Goal: Task Accomplishment & Management: Complete application form

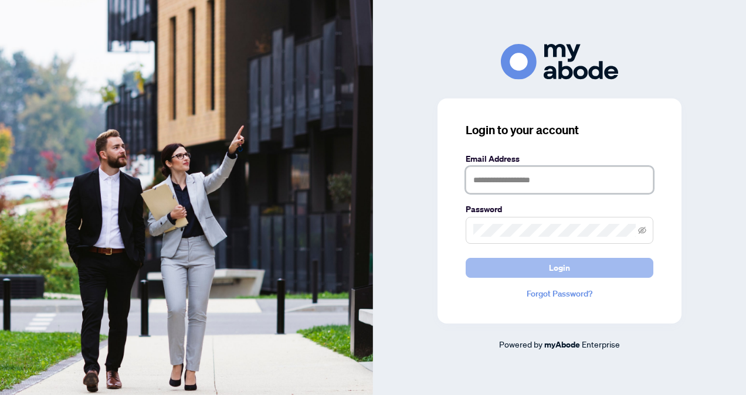
type input "**********"
click at [573, 265] on button "Login" at bounding box center [559, 268] width 188 height 20
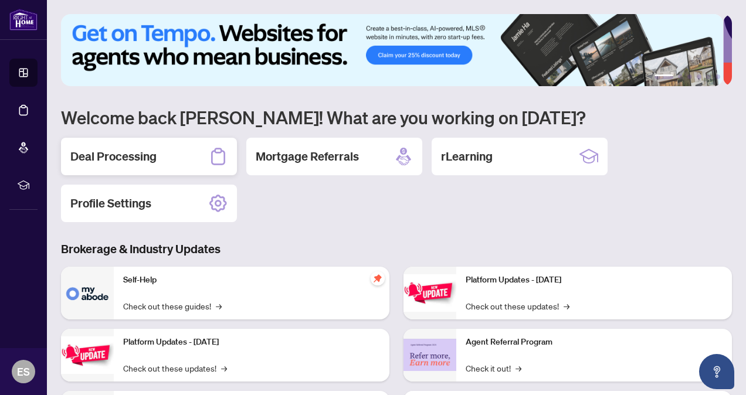
click at [141, 157] on h2 "Deal Processing" at bounding box center [113, 156] width 86 height 16
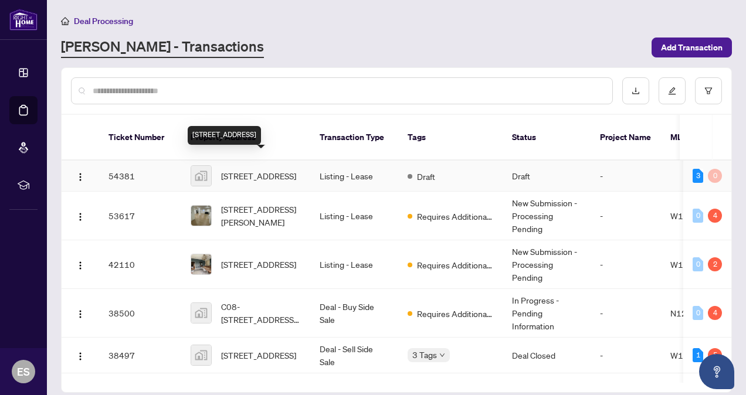
click at [267, 169] on span "[STREET_ADDRESS]" at bounding box center [258, 175] width 75 height 13
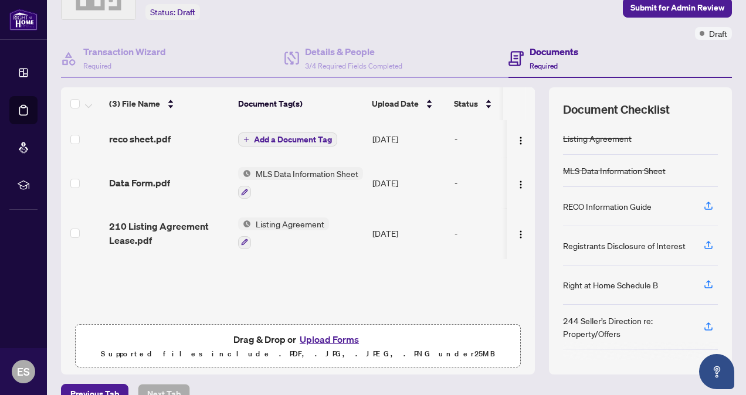
scroll to position [94, 0]
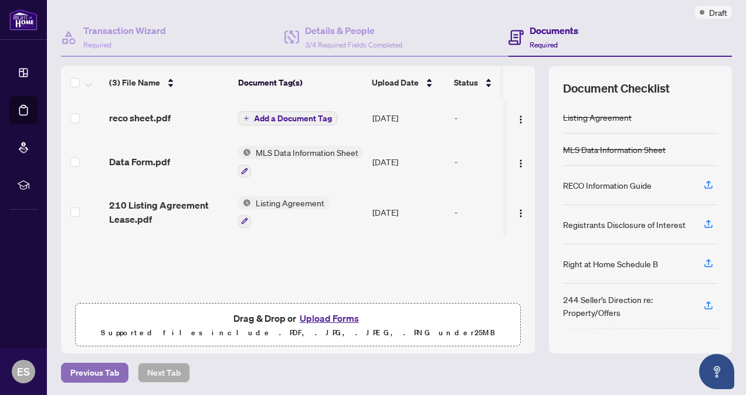
click at [96, 370] on span "Previous Tab" at bounding box center [94, 372] width 49 height 19
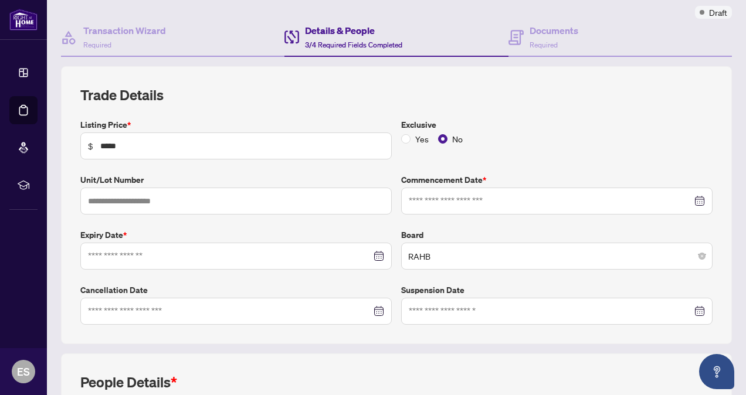
type input "**********"
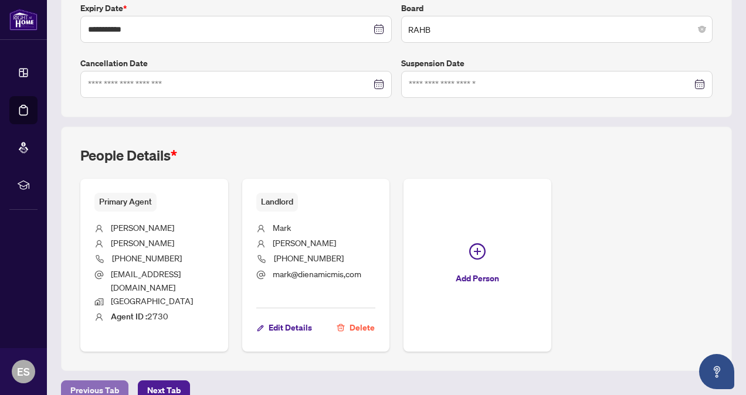
scroll to position [325, 0]
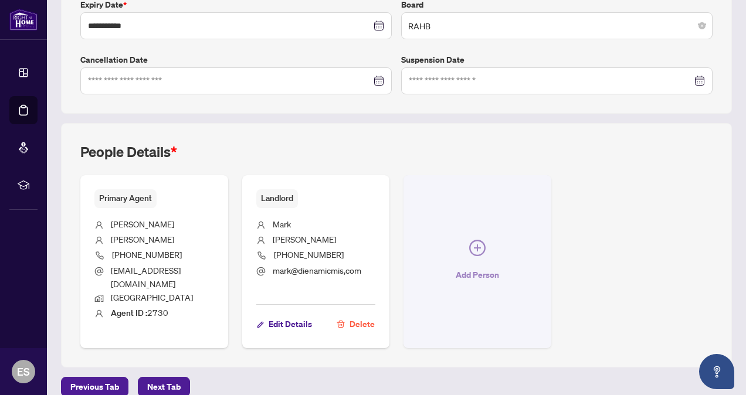
click at [485, 240] on icon "plus-circle" at bounding box center [477, 248] width 16 height 16
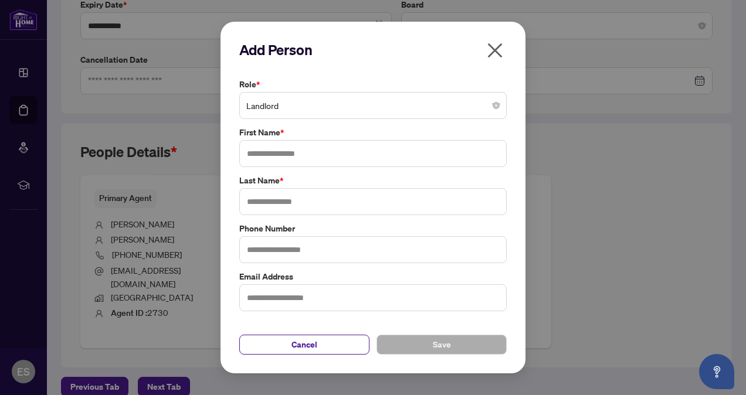
click at [448, 108] on span "Landlord" at bounding box center [372, 105] width 253 height 22
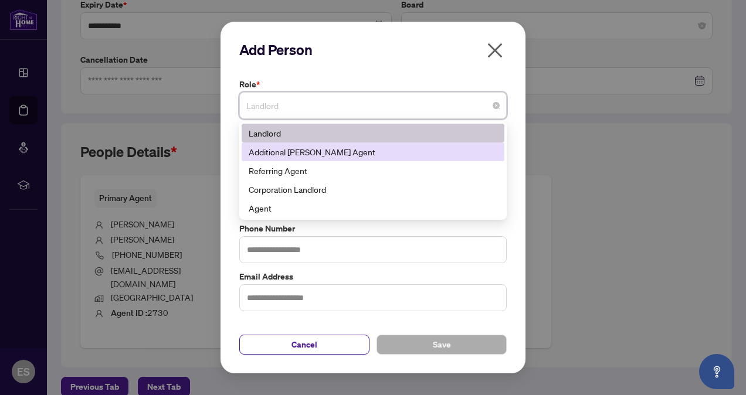
click at [334, 154] on div "Additional [PERSON_NAME] Agent" at bounding box center [373, 151] width 249 height 13
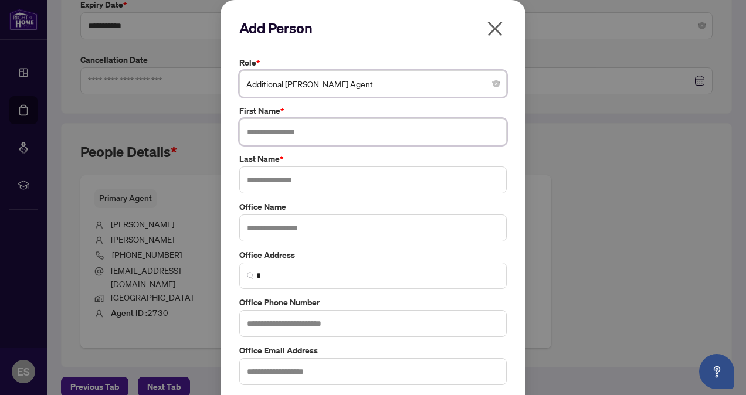
click at [292, 131] on input "text" at bounding box center [372, 131] width 267 height 27
type input "*"
type input "******"
click at [286, 174] on input "text" at bounding box center [372, 179] width 267 height 27
type input "******"
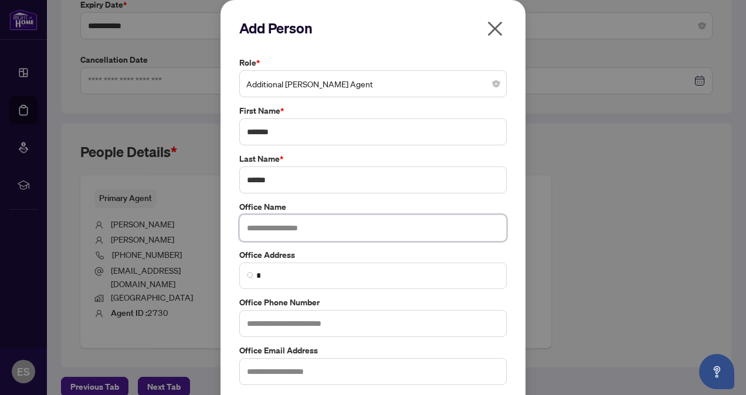
click at [307, 226] on input "text" at bounding box center [372, 228] width 267 height 27
type input "**********"
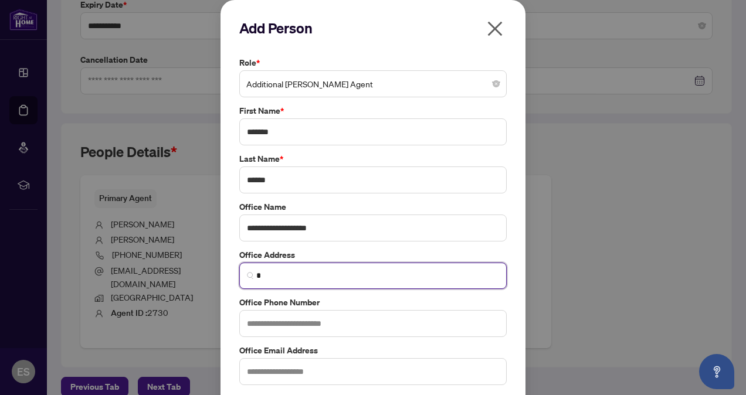
click at [307, 275] on input "*" at bounding box center [377, 276] width 243 height 12
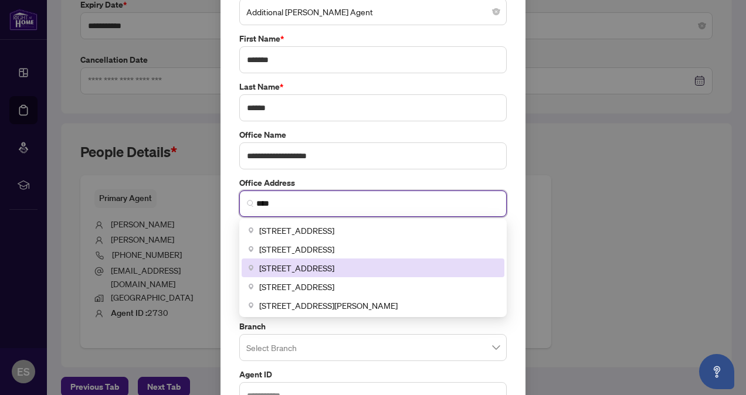
scroll to position [73, 0]
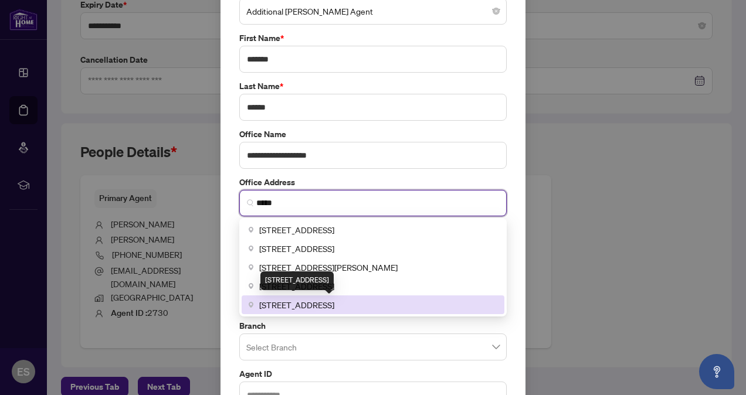
click at [334, 308] on span "[STREET_ADDRESS]" at bounding box center [296, 304] width 75 height 13
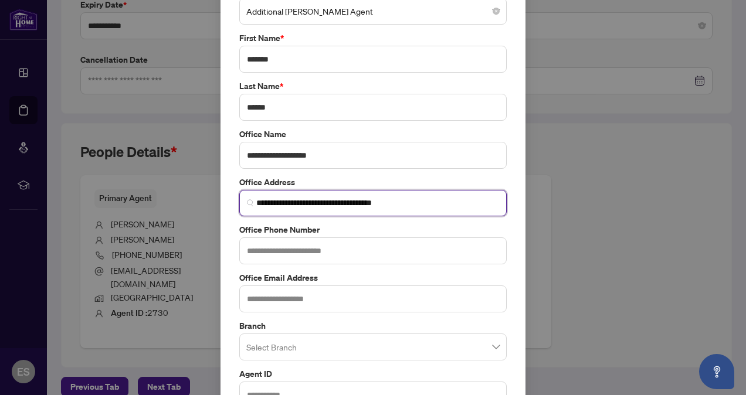
type input "**********"
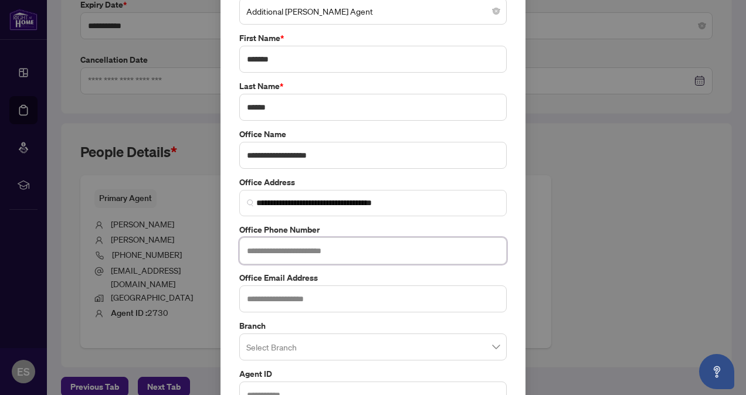
click at [333, 243] on input "text" at bounding box center [372, 250] width 267 height 27
type input "**********"
click at [292, 295] on input "text" at bounding box center [372, 298] width 267 height 27
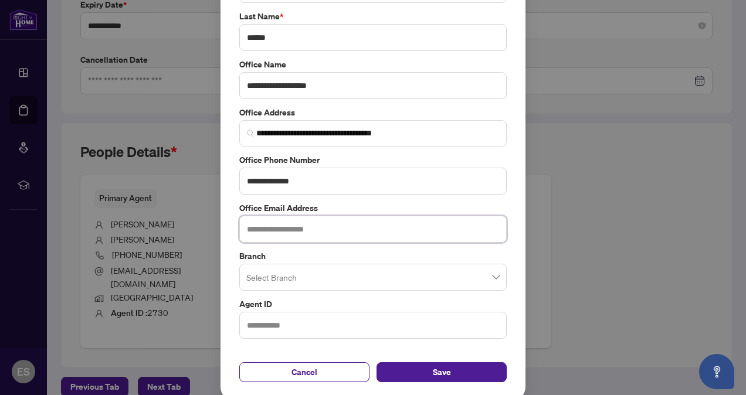
scroll to position [141, 0]
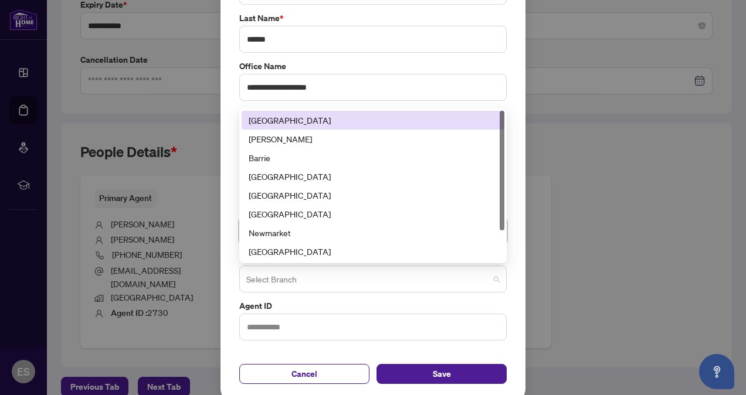
click at [491, 275] on span at bounding box center [372, 279] width 253 height 22
type input "**********"
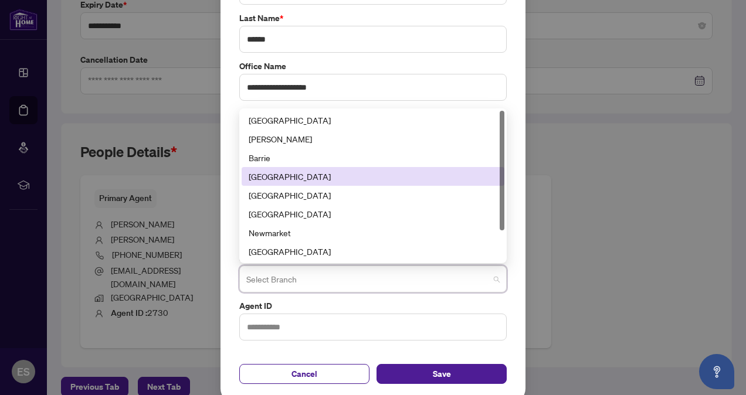
click at [283, 173] on div "[GEOGRAPHIC_DATA]" at bounding box center [373, 176] width 249 height 13
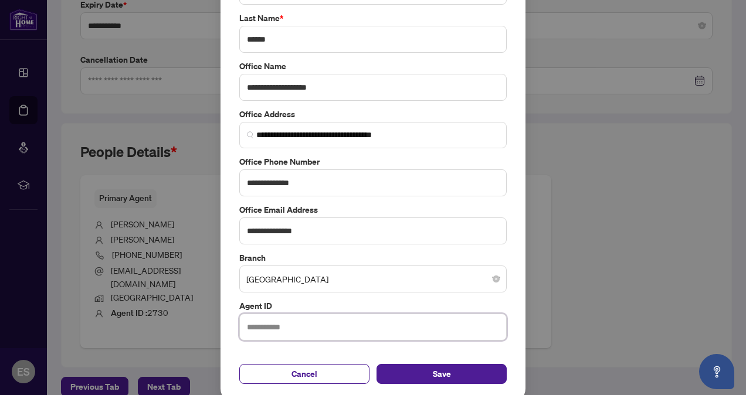
click at [272, 323] on input "text" at bounding box center [372, 327] width 267 height 27
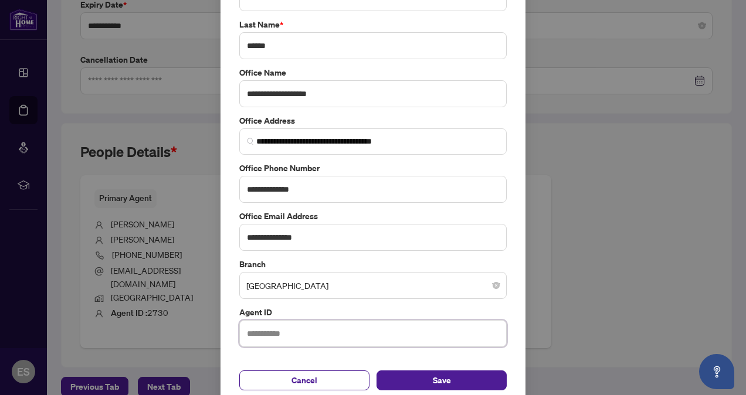
scroll to position [145, 0]
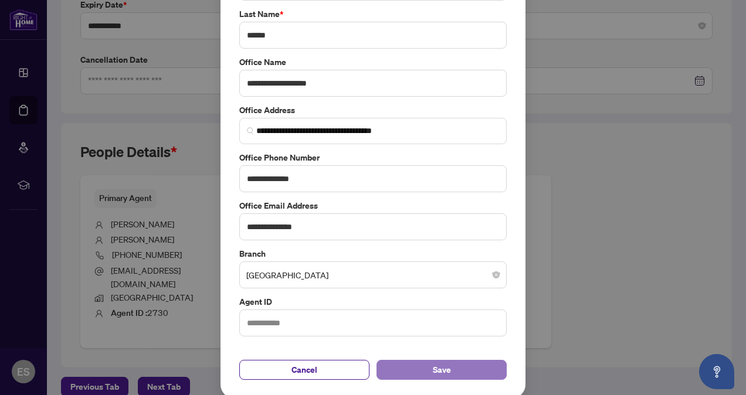
click at [435, 368] on span "Save" at bounding box center [442, 369] width 18 height 19
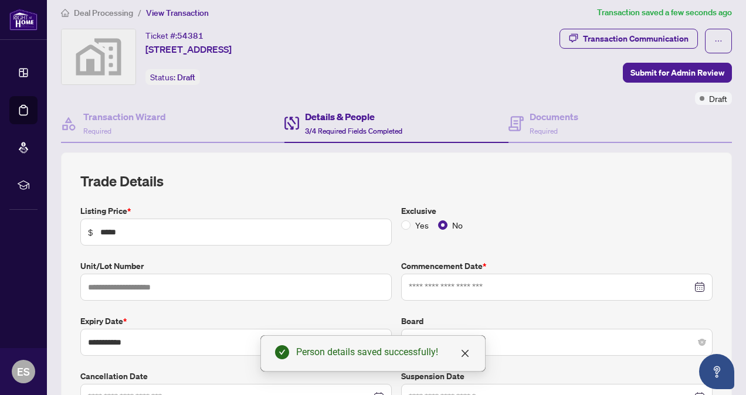
scroll to position [0, 0]
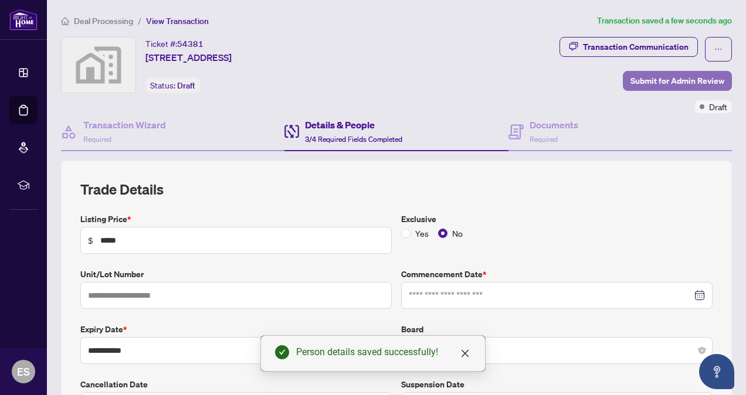
click at [642, 76] on span "Submit for Admin Review" at bounding box center [677, 81] width 94 height 19
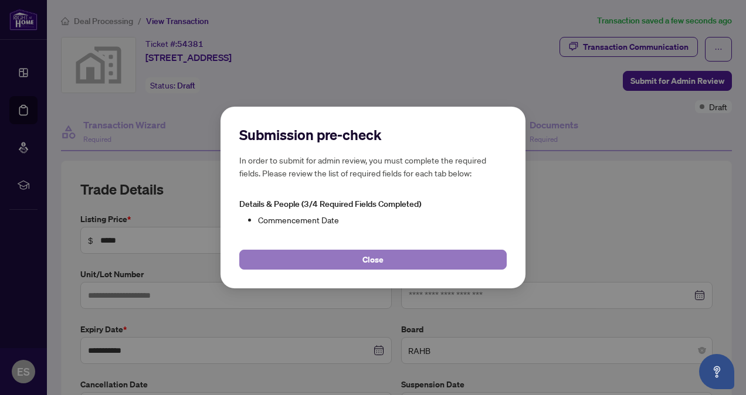
click at [377, 258] on span "Close" at bounding box center [372, 259] width 21 height 19
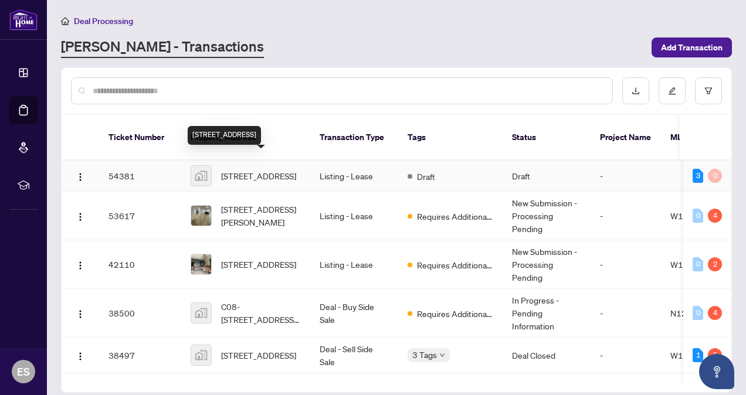
click at [264, 169] on span "[STREET_ADDRESS]" at bounding box center [258, 175] width 75 height 13
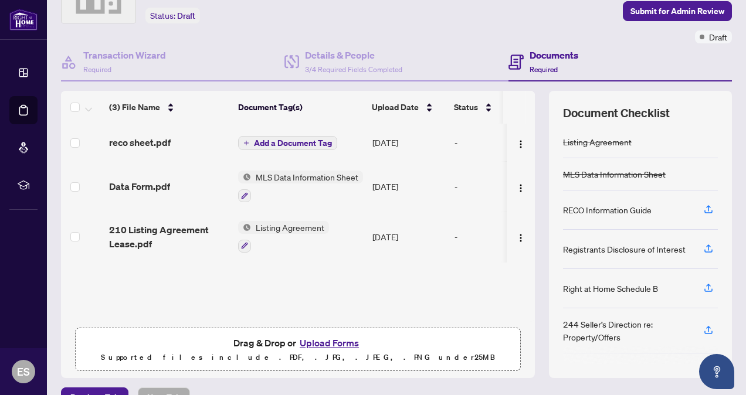
scroll to position [94, 0]
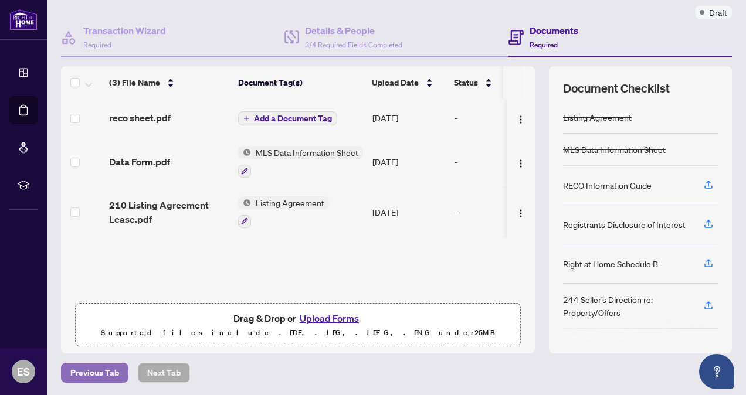
click at [96, 369] on span "Previous Tab" at bounding box center [94, 372] width 49 height 19
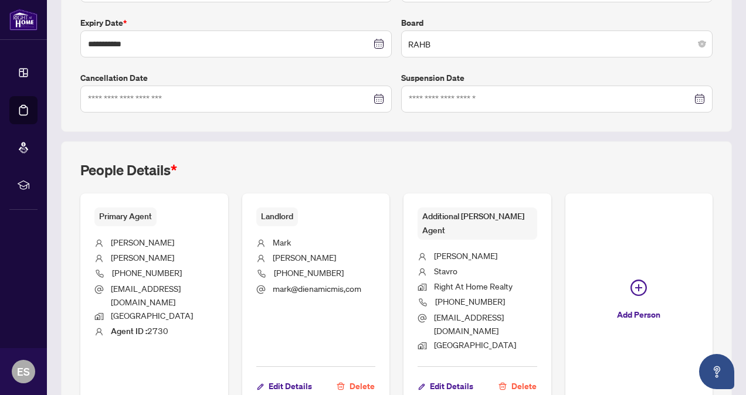
scroll to position [384, 0]
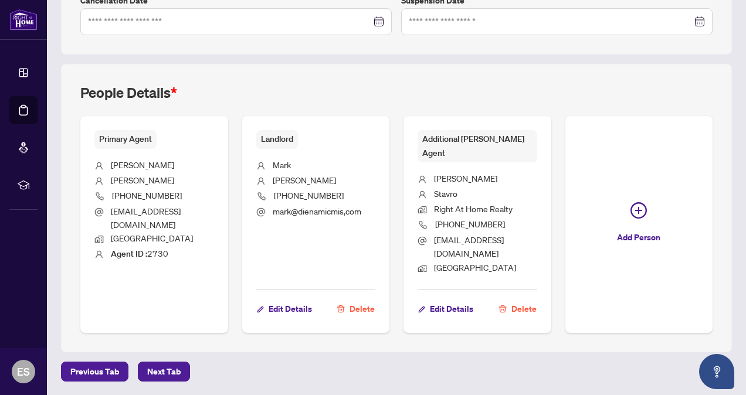
click at [504, 234] on span "[EMAIL_ADDRESS][DOMAIN_NAME]" at bounding box center [469, 246] width 70 height 24
drag, startPoint x: 593, startPoint y: 222, endPoint x: 534, endPoint y: 226, distance: 59.3
click at [534, 233] on li "[EMAIL_ADDRESS][DOMAIN_NAME]" at bounding box center [477, 247] width 120 height 28
drag, startPoint x: 534, startPoint y: 226, endPoint x: 545, endPoint y: 226, distance: 10.6
copy span "[EMAIL_ADDRESS][DOMAIN_NAME]"
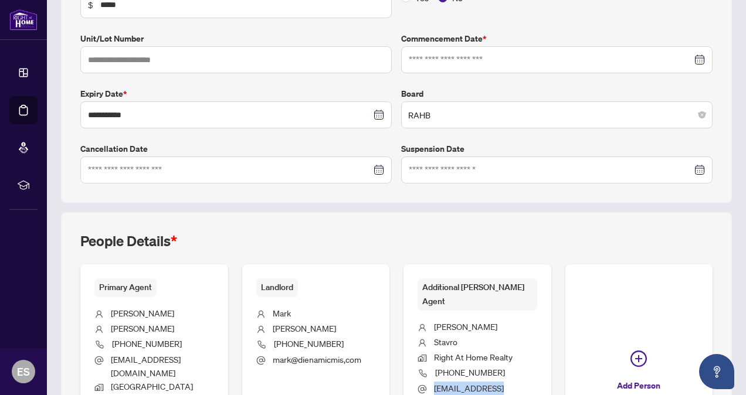
scroll to position [232, 0]
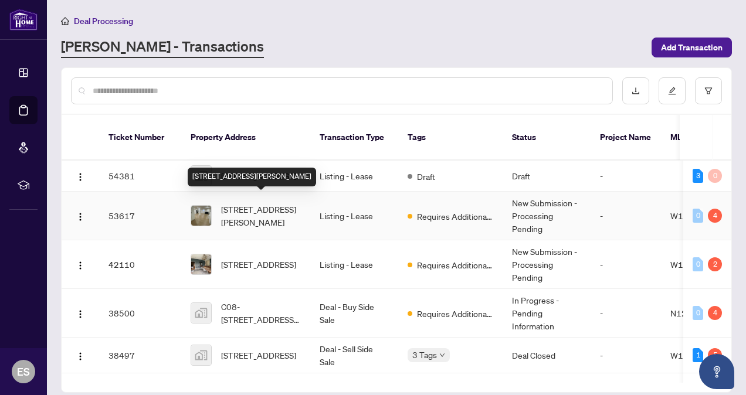
click at [239, 203] on span "[STREET_ADDRESS][PERSON_NAME]" at bounding box center [261, 216] width 80 height 26
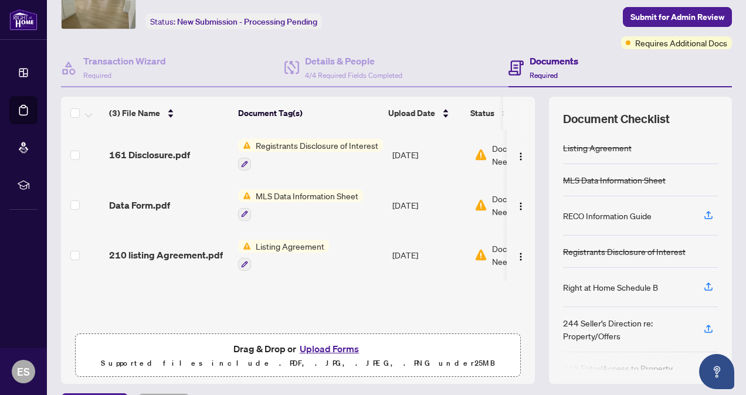
scroll to position [94, 0]
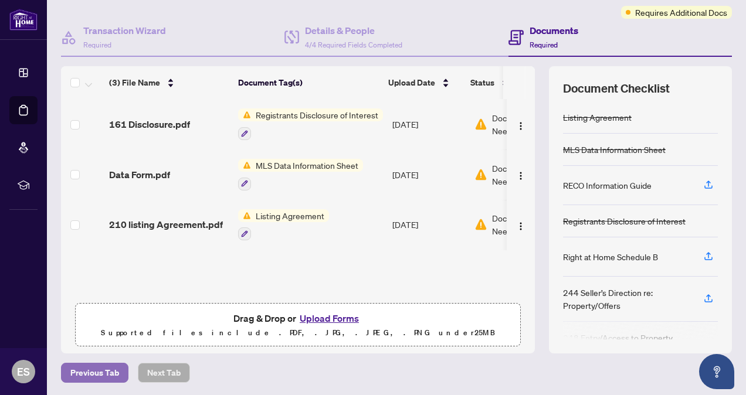
click at [100, 368] on span "Previous Tab" at bounding box center [94, 372] width 49 height 19
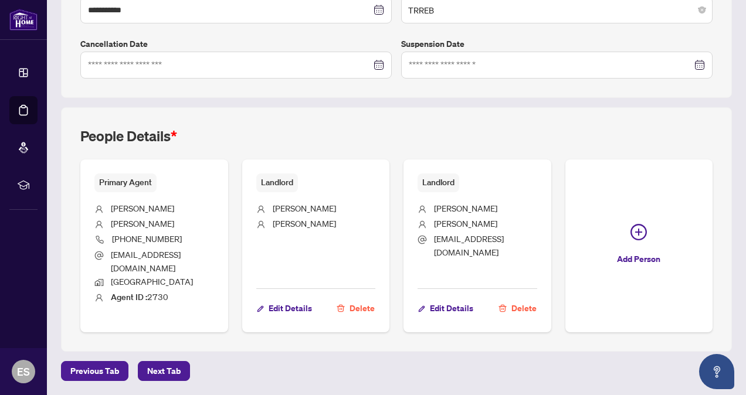
scroll to position [444, 0]
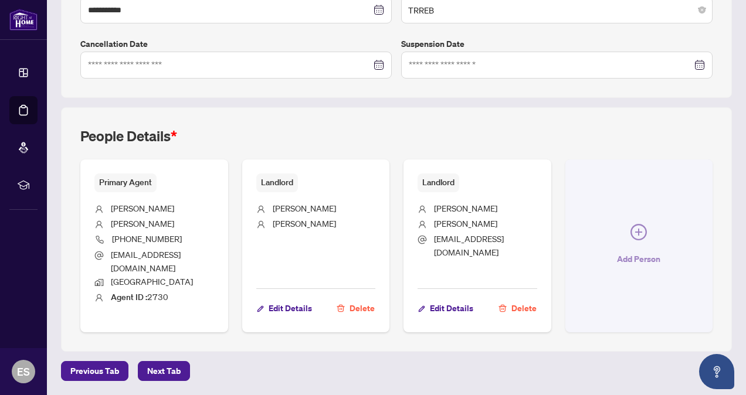
click at [630, 240] on icon "plus-circle" at bounding box center [638, 232] width 16 height 16
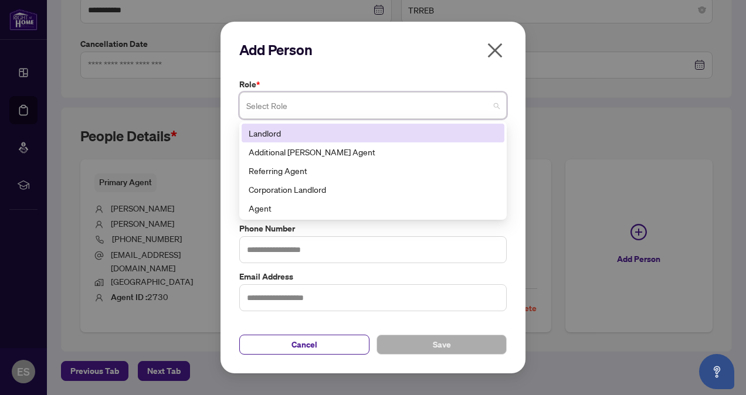
click at [498, 107] on span at bounding box center [372, 105] width 253 height 22
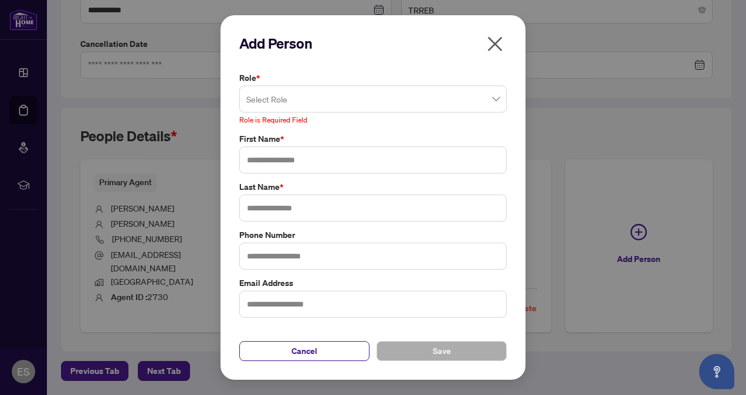
click at [570, 290] on div "Add Person Role * Select Role 186 188 Landlord Additional [PERSON_NAME] Agent R…" at bounding box center [373, 197] width 746 height 395
click at [497, 44] on icon "close" at bounding box center [494, 44] width 19 height 19
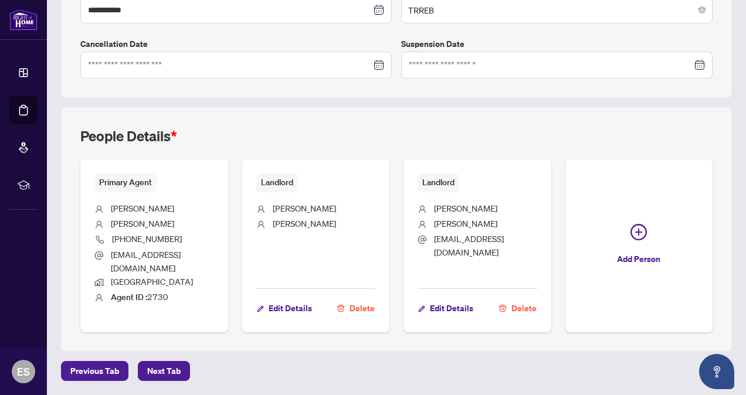
scroll to position [443, 0]
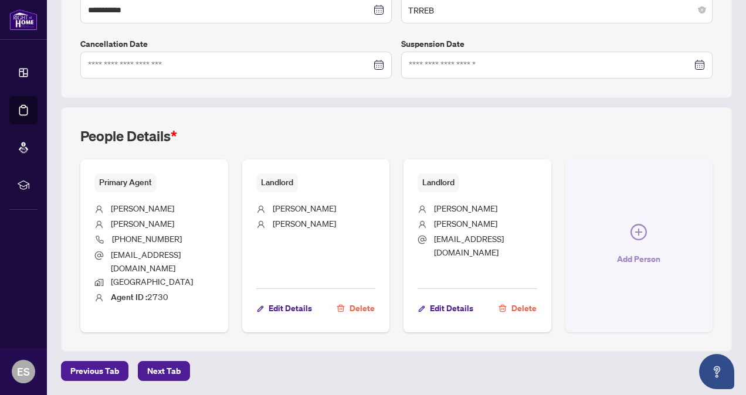
click at [630, 240] on icon "plus-circle" at bounding box center [638, 232] width 16 height 16
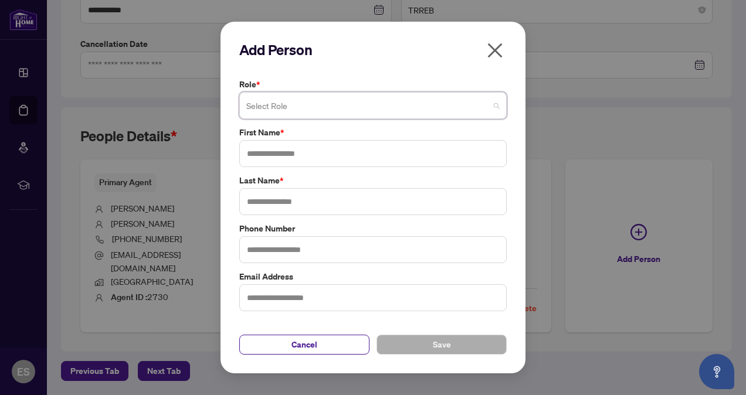
click at [494, 106] on span at bounding box center [372, 105] width 253 height 22
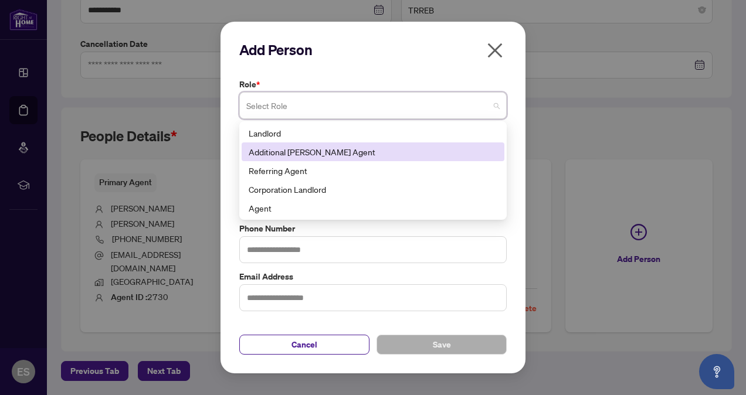
click at [326, 151] on div "Additional [PERSON_NAME] Agent" at bounding box center [373, 151] width 249 height 13
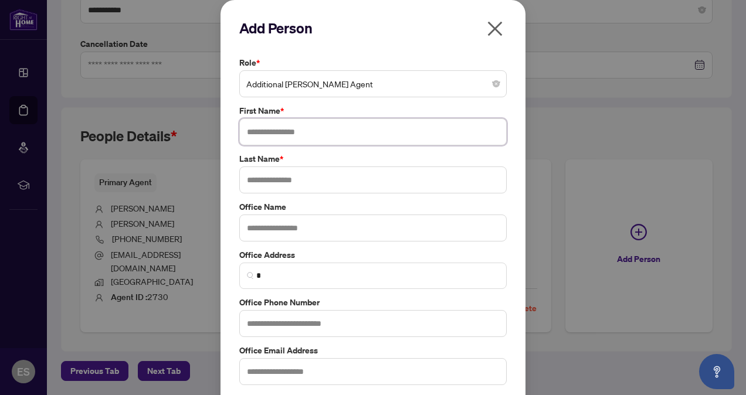
click at [290, 132] on input "text" at bounding box center [372, 131] width 267 height 27
type input "******"
click at [266, 177] on input "text" at bounding box center [372, 179] width 267 height 27
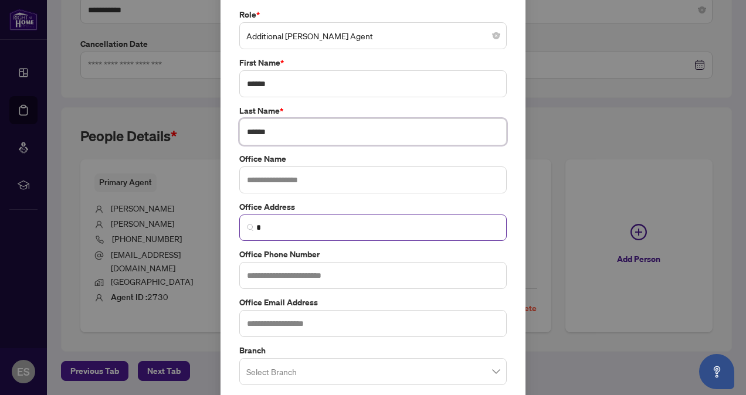
scroll to position [49, 0]
type input "******"
click at [251, 324] on input "text" at bounding box center [372, 322] width 267 height 27
paste input "**********"
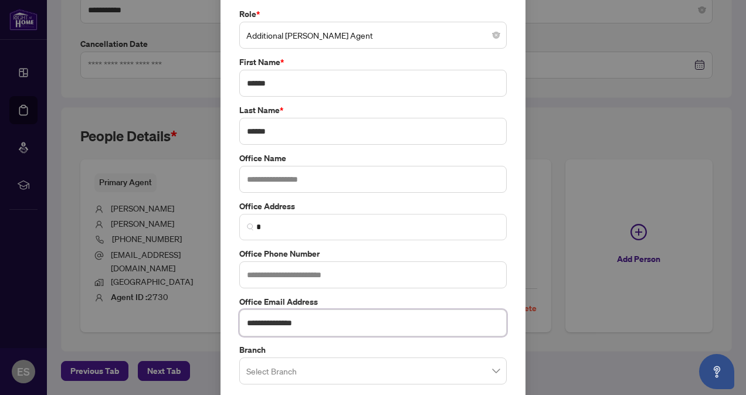
type input "**********"
click at [302, 173] on input "text" at bounding box center [372, 179] width 267 height 27
type input "**********"
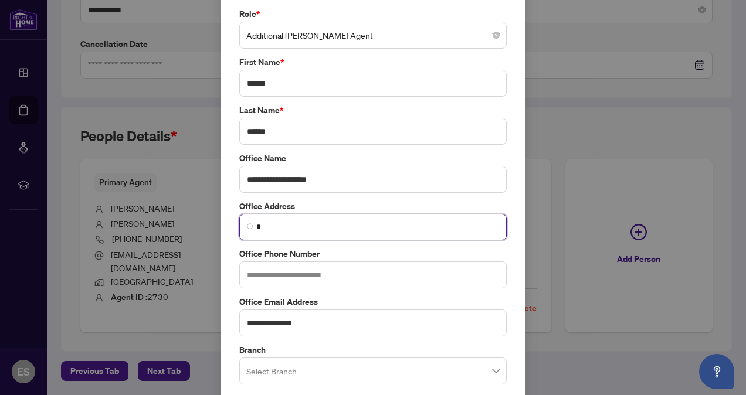
click at [264, 223] on input "*" at bounding box center [377, 227] width 243 height 12
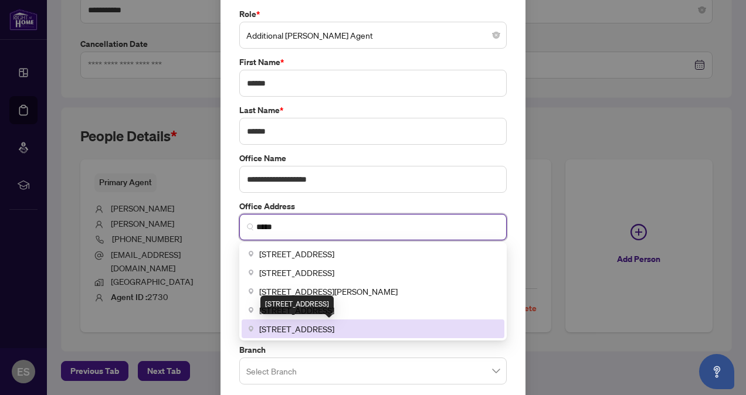
click at [291, 327] on span "[STREET_ADDRESS]" at bounding box center [296, 328] width 75 height 13
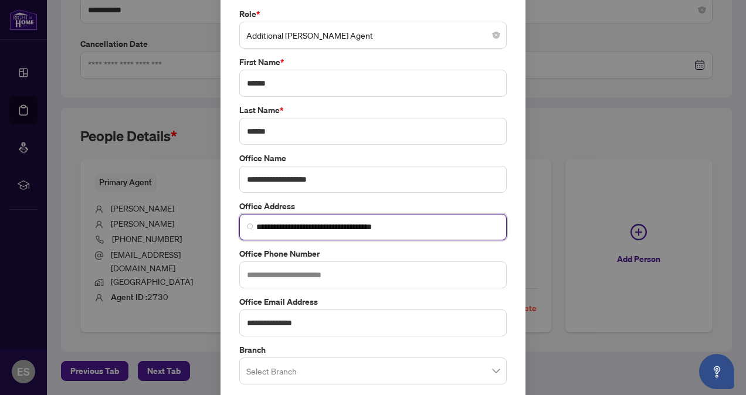
type input "**********"
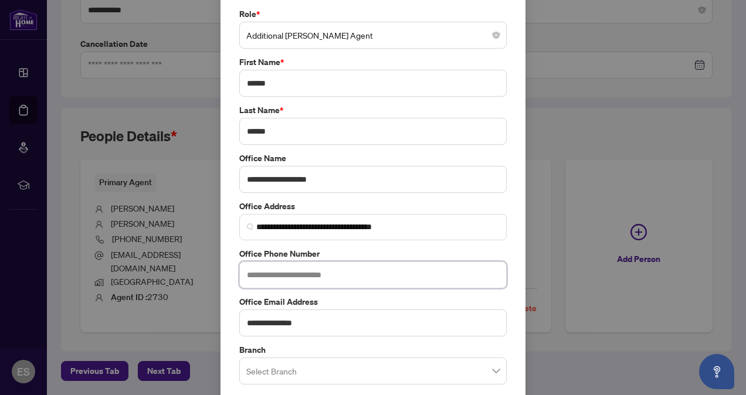
click at [296, 270] on input "text" at bounding box center [372, 274] width 267 height 27
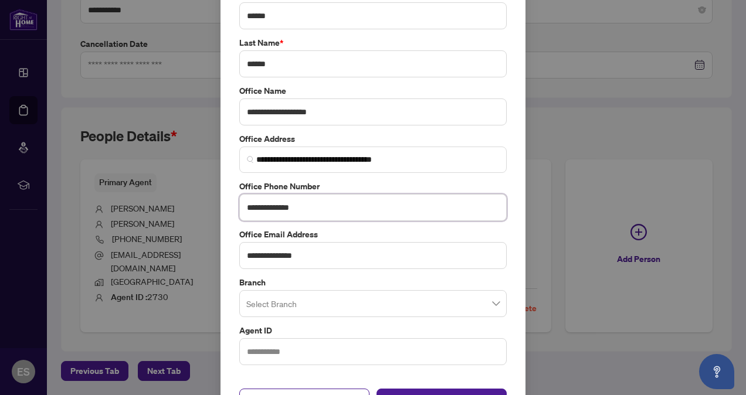
scroll to position [117, 0]
click at [492, 302] on span at bounding box center [372, 303] width 253 height 22
type input "**********"
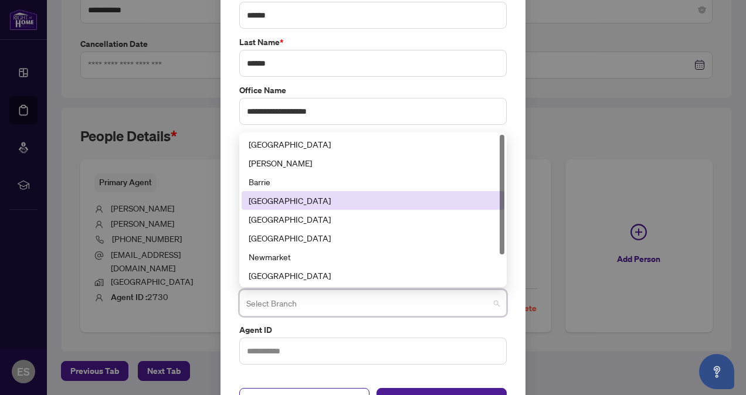
click at [280, 197] on div "[GEOGRAPHIC_DATA]" at bounding box center [373, 200] width 249 height 13
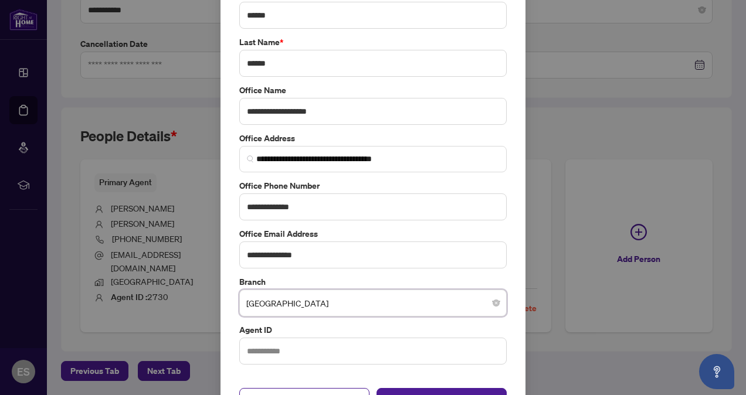
scroll to position [145, 0]
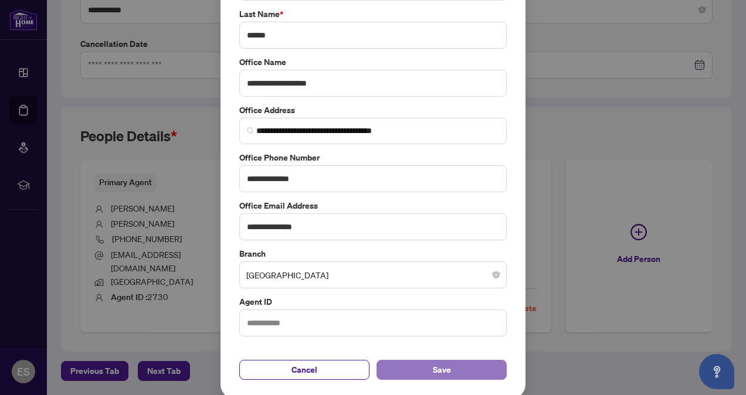
click at [456, 363] on button "Save" at bounding box center [441, 370] width 130 height 20
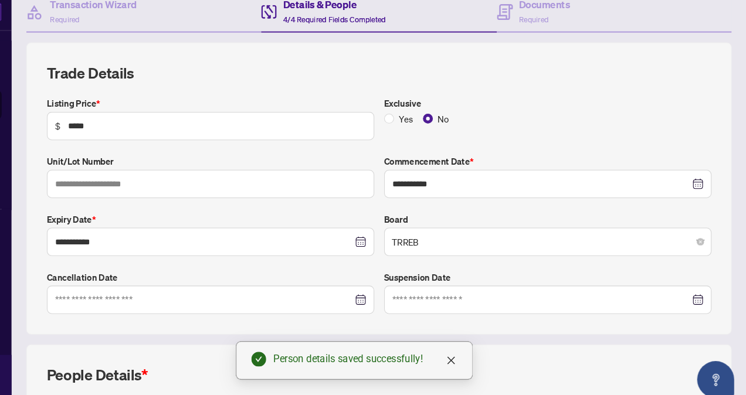
scroll to position [0, 0]
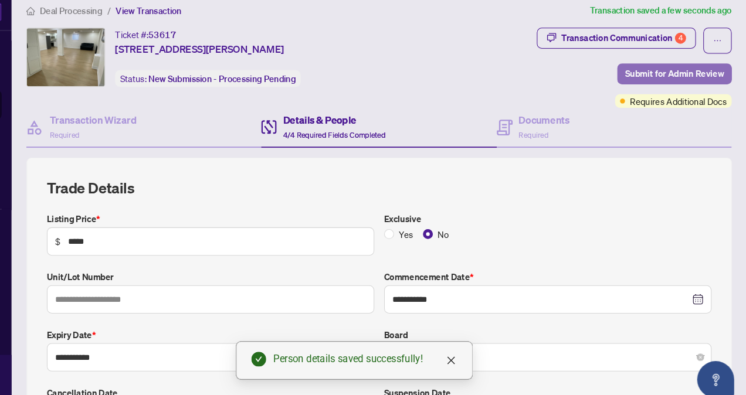
click at [660, 80] on span "Submit for Admin Review" at bounding box center [677, 81] width 94 height 19
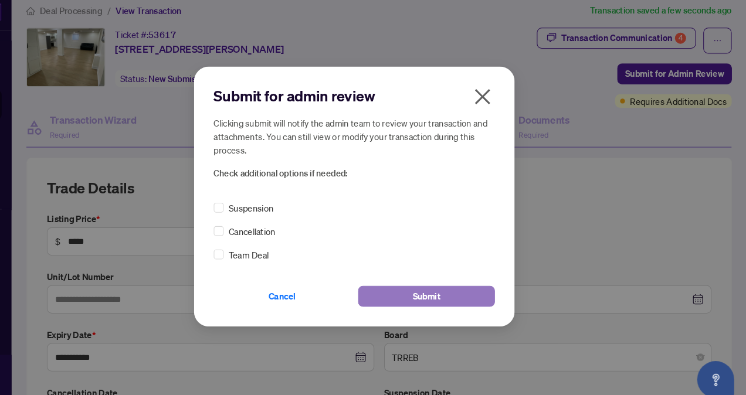
click at [443, 290] on span "Submit" at bounding box center [441, 292] width 26 height 19
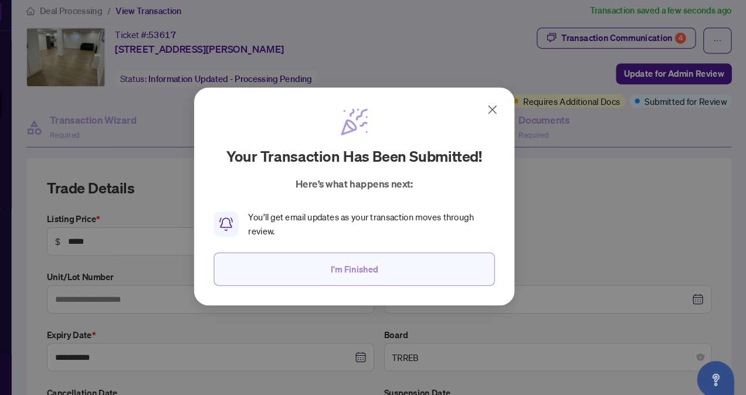
click at [387, 265] on span "I'm Finished" at bounding box center [373, 266] width 45 height 19
